Goal: Information Seeking & Learning: Learn about a topic

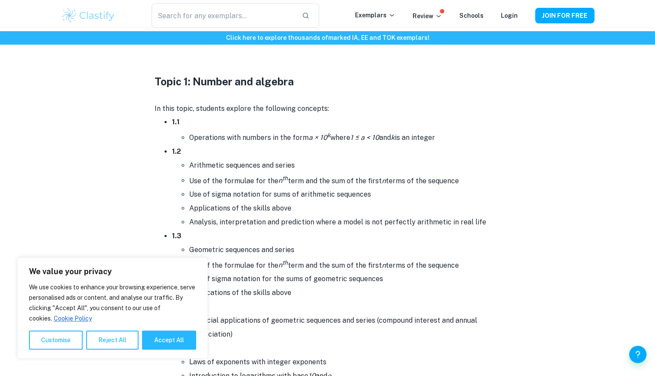
scroll to position [394, 0]
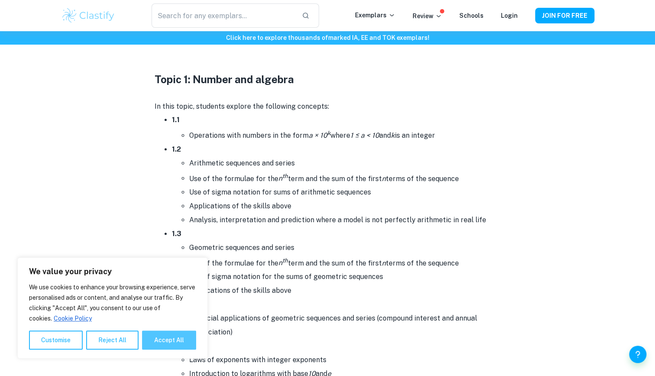
click at [170, 335] on button "Accept All" at bounding box center [169, 339] width 54 height 19
checkbox input "true"
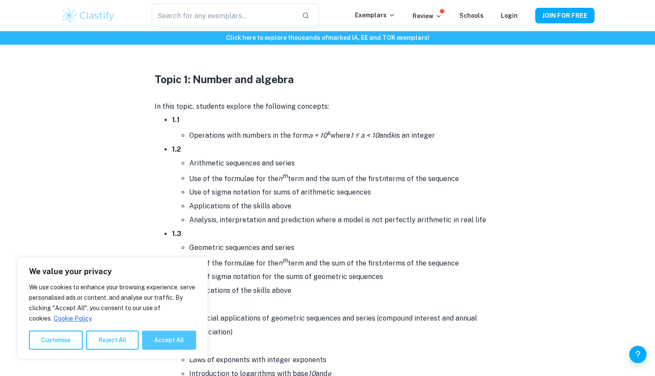
checkbox input "true"
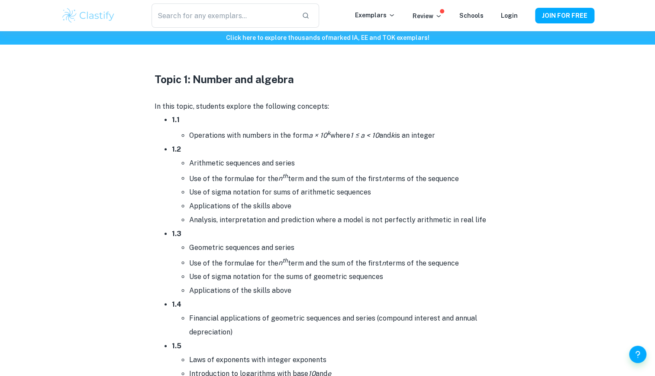
click at [276, 157] on li "Arithmetic sequences and series" at bounding box center [345, 163] width 312 height 14
drag, startPoint x: 276, startPoint y: 157, endPoint x: 279, endPoint y: 187, distance: 30.5
click at [279, 187] on li "Use of sigma notation for sums of arithmetic sequences" at bounding box center [345, 192] width 312 height 14
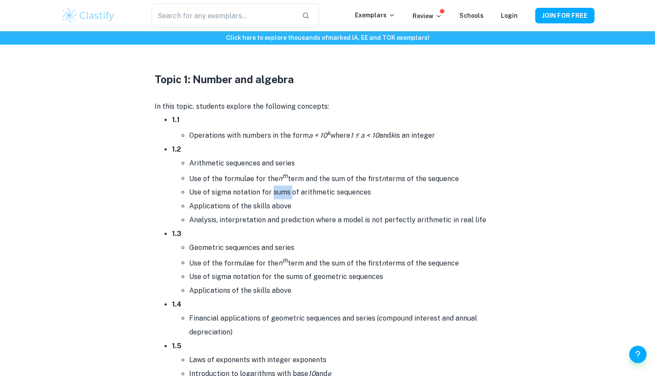
click at [279, 187] on li "Use of sigma notation for sums of arithmetic sequences" at bounding box center [345, 192] width 312 height 14
drag, startPoint x: 279, startPoint y: 187, endPoint x: 286, endPoint y: 218, distance: 31.4
click at [286, 218] on li "Analysis, interpretation and prediction where a model is not perfectly arithmet…" at bounding box center [345, 220] width 312 height 14
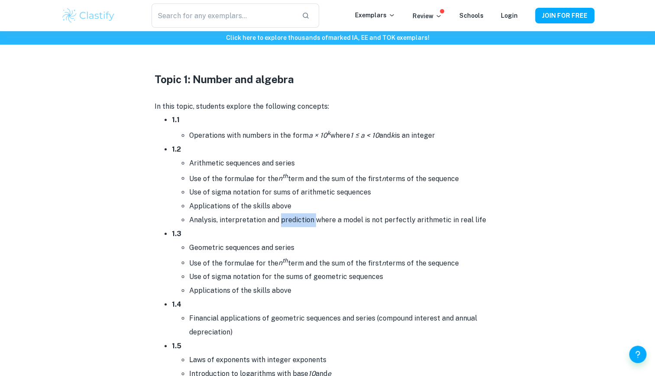
click at [286, 218] on li "Analysis, interpretation and prediction where a model is not perfectly arithmet…" at bounding box center [345, 220] width 312 height 14
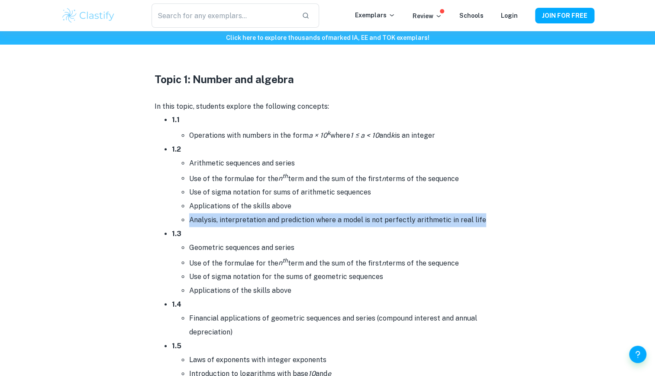
drag, startPoint x: 286, startPoint y: 218, endPoint x: 286, endPoint y: 235, distance: 16.9
click at [286, 235] on li "1.3 Geometric sequences and series Use of the formulae for the n th term and th…" at bounding box center [336, 262] width 329 height 71
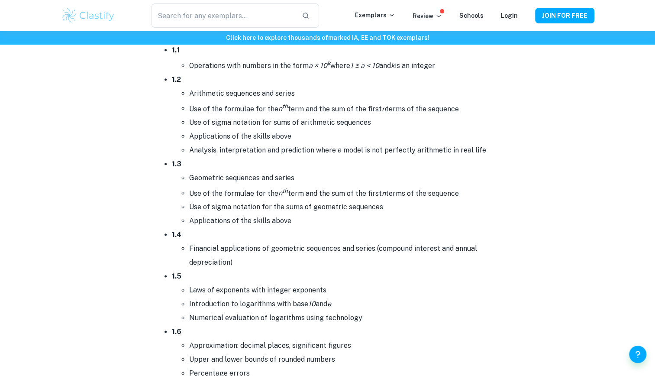
click at [286, 235] on li "1.4 Financial applications of geometric sequences and series (compound interest…" at bounding box center [336, 249] width 329 height 42
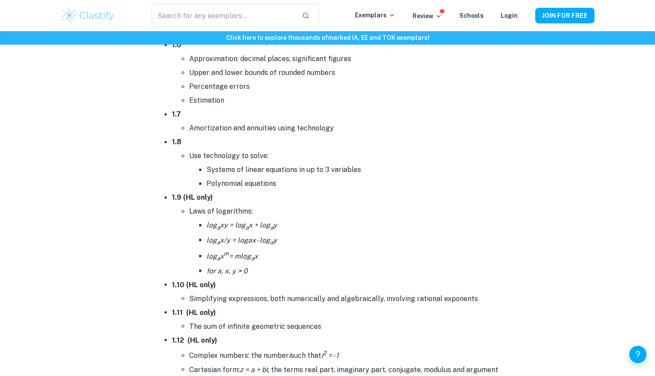
scroll to position [750, 0]
click at [292, 280] on li "1.10 (HL only) Simplifying expressions, both numerically and algebraically, inv…" at bounding box center [336, 291] width 329 height 28
drag, startPoint x: 292, startPoint y: 280, endPoint x: 299, endPoint y: 305, distance: 26.1
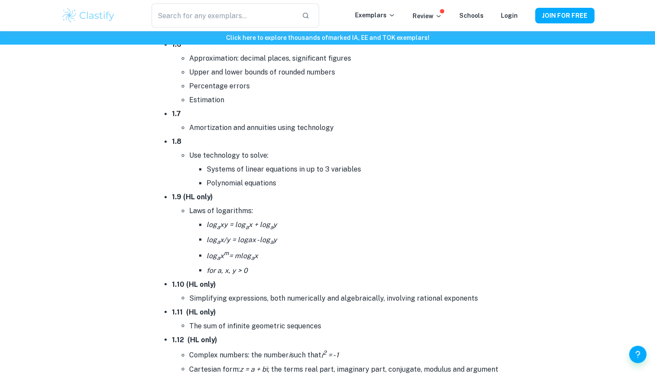
click at [299, 305] on li "1.11 (HL only) The sum of infinite geometric sequences" at bounding box center [336, 319] width 329 height 28
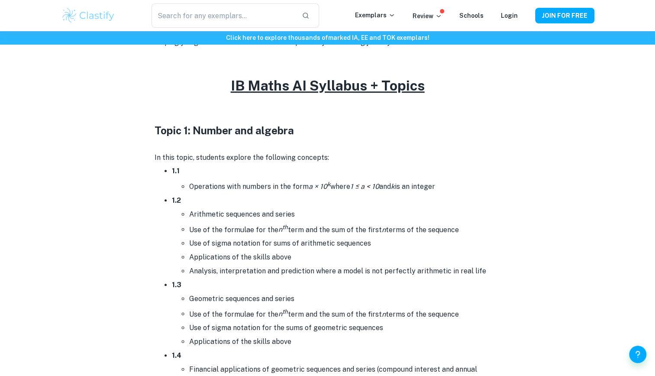
scroll to position [343, 0]
drag, startPoint x: 170, startPoint y: 126, endPoint x: 183, endPoint y: 144, distance: 22.5
drag, startPoint x: 183, startPoint y: 144, endPoint x: 229, endPoint y: 201, distance: 73.2
click at [229, 201] on li "1.2 Arithmetic sequences and series Use of the formulae for the n th term and t…" at bounding box center [336, 235] width 329 height 84
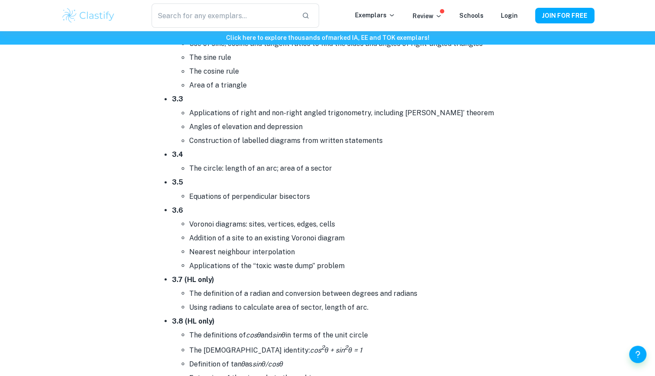
scroll to position [2746, 0]
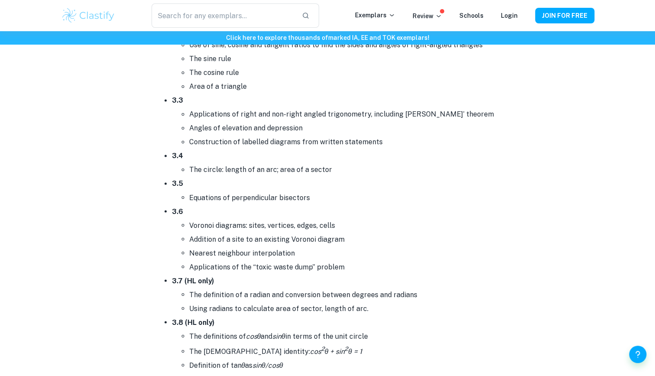
click at [247, 232] on li "Addition of a site to an existing Voronoi diagram" at bounding box center [345, 239] width 312 height 14
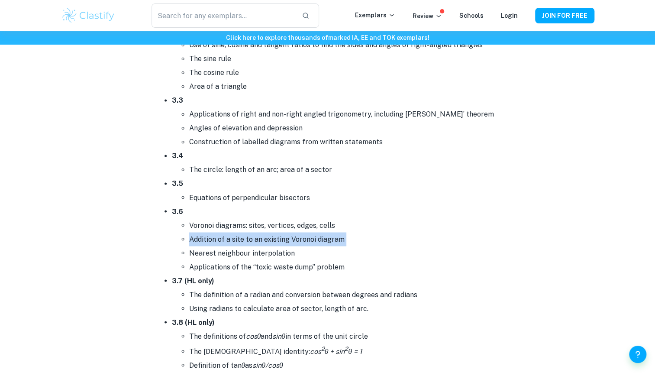
click at [247, 232] on li "Addition of a site to an existing Voronoi diagram" at bounding box center [345, 239] width 312 height 14
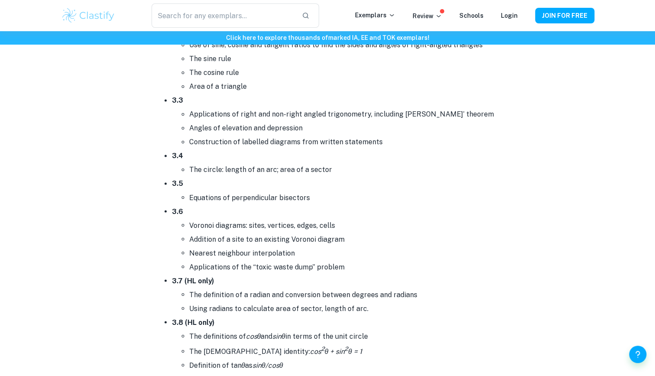
drag, startPoint x: 247, startPoint y: 221, endPoint x: 244, endPoint y: 228, distance: 7.8
click at [244, 246] on li "Nearest neighbour interpolation" at bounding box center [345, 253] width 312 height 14
drag, startPoint x: 244, startPoint y: 228, endPoint x: 244, endPoint y: 234, distance: 5.6
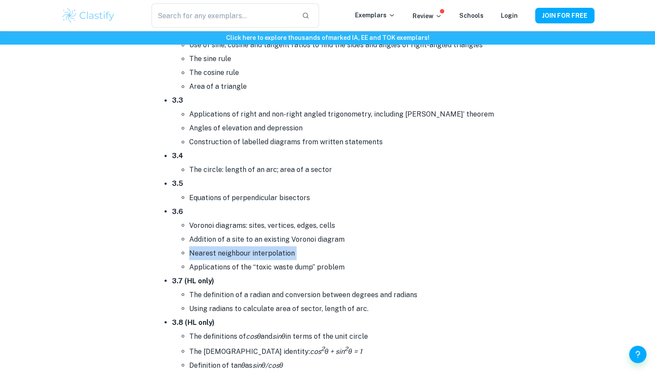
click at [244, 246] on li "Nearest neighbour interpolation" at bounding box center [345, 253] width 312 height 14
drag, startPoint x: 244, startPoint y: 234, endPoint x: 246, endPoint y: 247, distance: 13.6
click at [246, 260] on li "Applications of the “toxic waste dump” problem" at bounding box center [345, 267] width 312 height 14
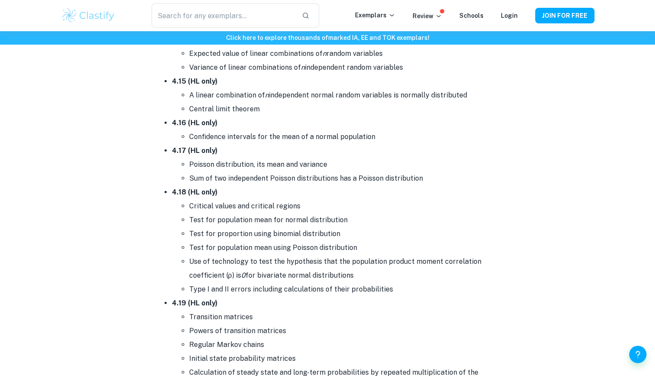
scroll to position [5245, 0]
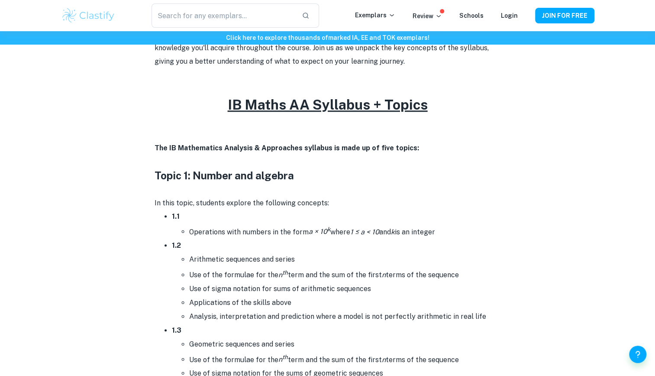
scroll to position [323, 0]
click at [265, 285] on li "Use of sigma notation for sums of arithmetic sequences" at bounding box center [345, 289] width 312 height 14
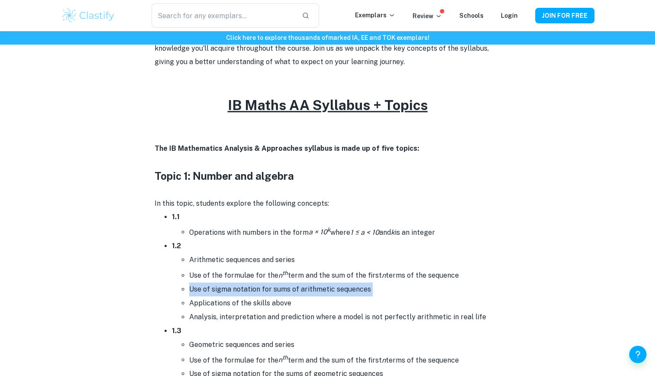
drag, startPoint x: 0, startPoint y: 0, endPoint x: 265, endPoint y: 285, distance: 389.1
click at [265, 285] on li "Use of sigma notation for sums of arithmetic sequences" at bounding box center [345, 289] width 312 height 14
drag, startPoint x: 265, startPoint y: 285, endPoint x: 261, endPoint y: 292, distance: 7.7
click at [261, 292] on li "Use of sigma notation for sums of arithmetic sequences" at bounding box center [345, 289] width 312 height 14
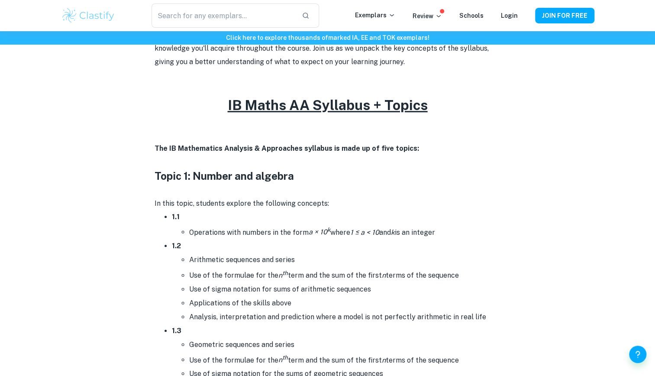
drag, startPoint x: 261, startPoint y: 292, endPoint x: 271, endPoint y: 311, distance: 21.3
click at [271, 311] on li "Analysis, interpretation and prediction where a model is not perfectly arithmet…" at bounding box center [345, 317] width 312 height 14
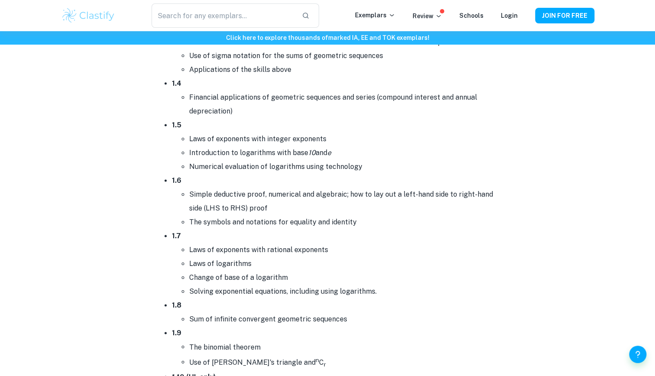
scroll to position [642, 0]
click at [273, 315] on li "Sum of infinite convergent geometric sequences" at bounding box center [345, 318] width 312 height 14
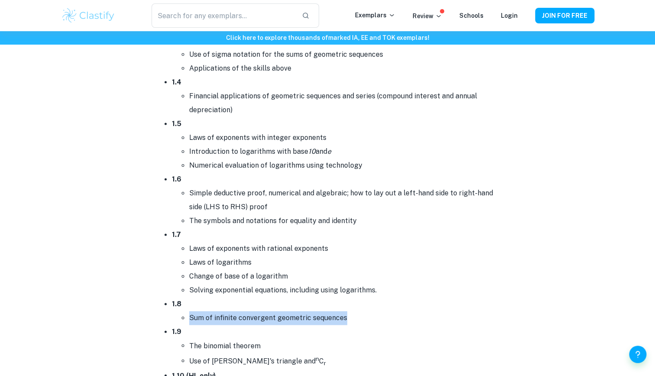
click at [273, 315] on li "Sum of infinite convergent geometric sequences" at bounding box center [345, 318] width 312 height 14
drag, startPoint x: 273, startPoint y: 315, endPoint x: 279, endPoint y: 331, distance: 17.5
click at [279, 331] on li "1.9 The binomial theorem Use of [PERSON_NAME]'s triangle and n C r" at bounding box center [336, 346] width 329 height 44
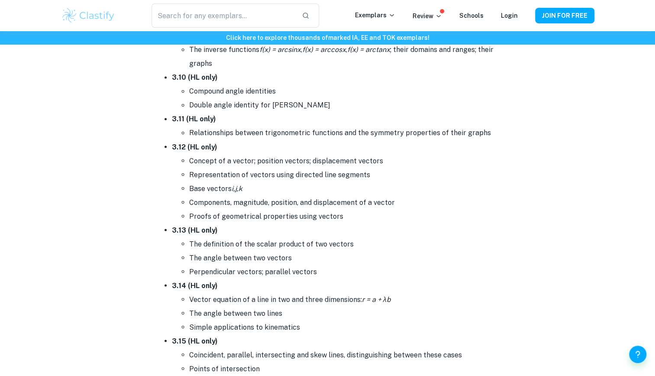
scroll to position [2814, 0]
